Goal: Task Accomplishment & Management: Manage account settings

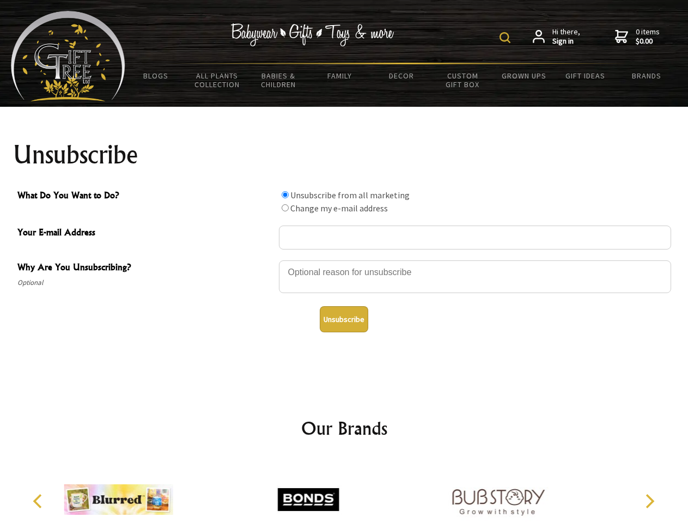
click at [506, 38] on img at bounding box center [504, 37] width 11 height 11
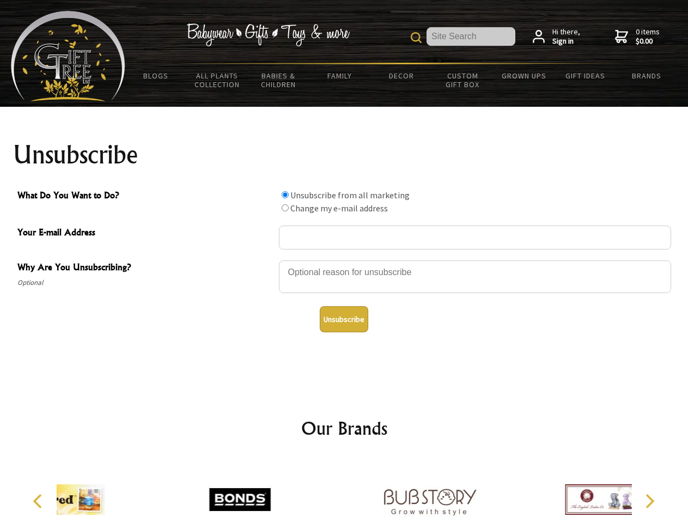
click at [344, 260] on div at bounding box center [475, 278] width 392 height 38
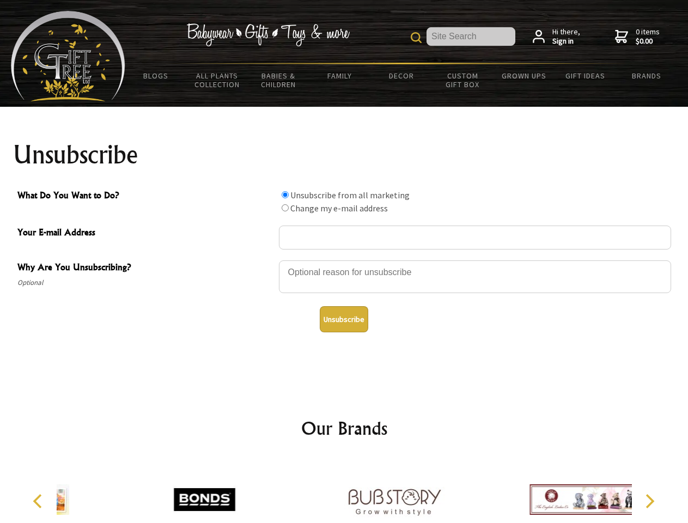
click at [285, 194] on input "What Do You Want to Do?" at bounding box center [285, 194] width 7 height 7
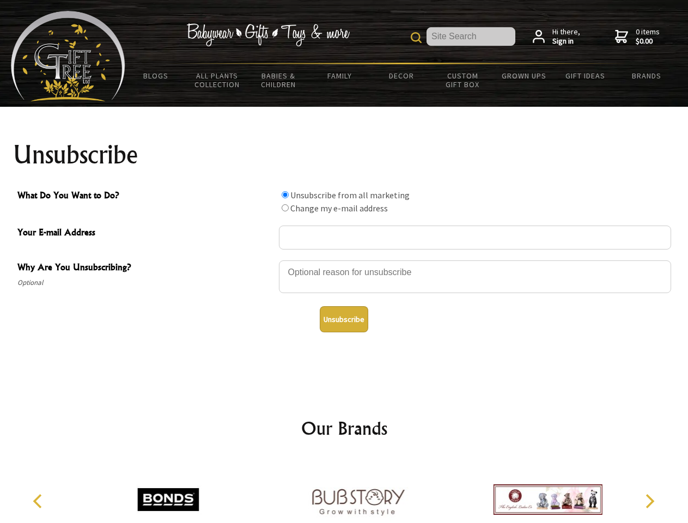
click at [285, 207] on input "What Do You Want to Do?" at bounding box center [285, 207] width 7 height 7
radio input "true"
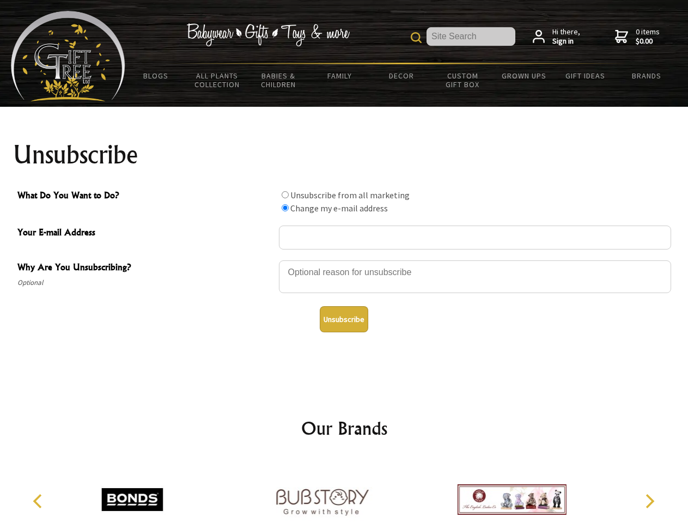
click at [344, 319] on button "Unsubscribe" at bounding box center [344, 319] width 48 height 26
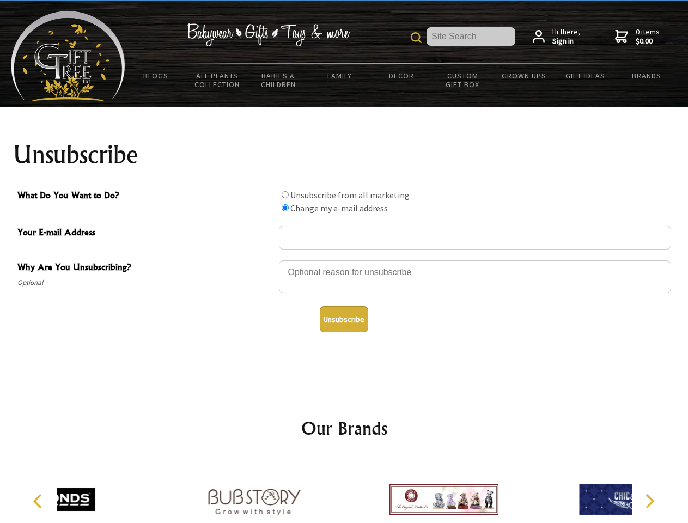
click at [349, 491] on div at bounding box center [443, 500] width 189 height 85
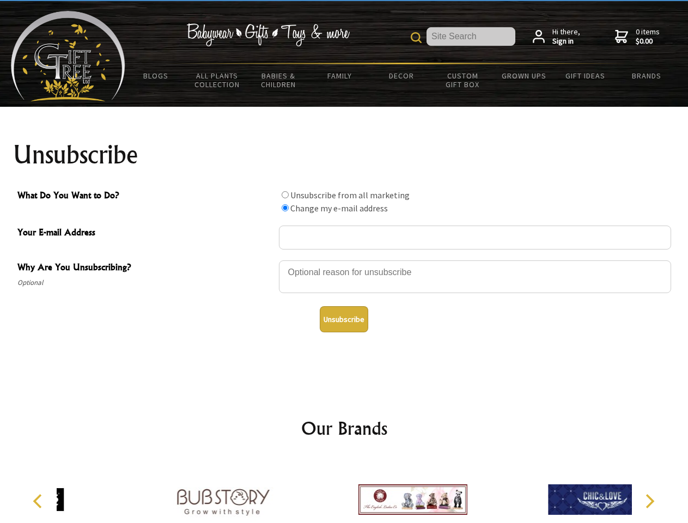
click at [39, 501] on icon "Previous" at bounding box center [39, 501] width 14 height 14
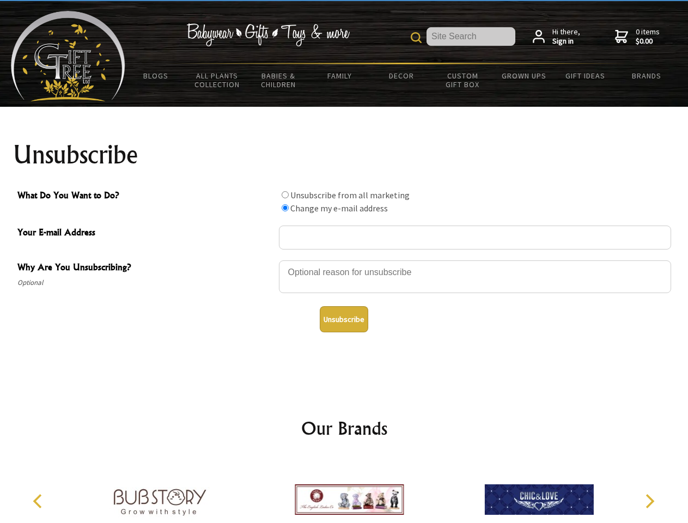
click at [649, 501] on icon "Next" at bounding box center [648, 501] width 14 height 14
